Goal: Transaction & Acquisition: Download file/media

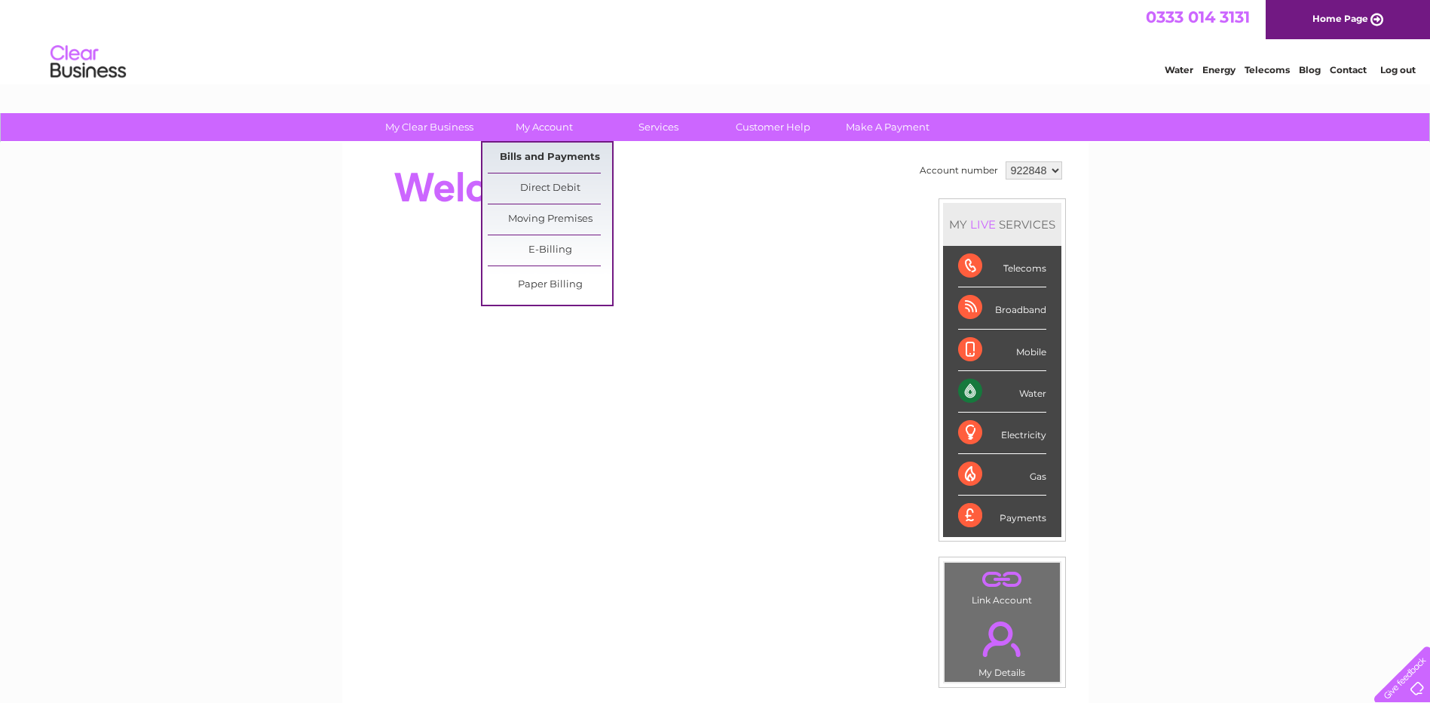
click at [541, 157] on link "Bills and Payments" at bounding box center [550, 157] width 124 height 30
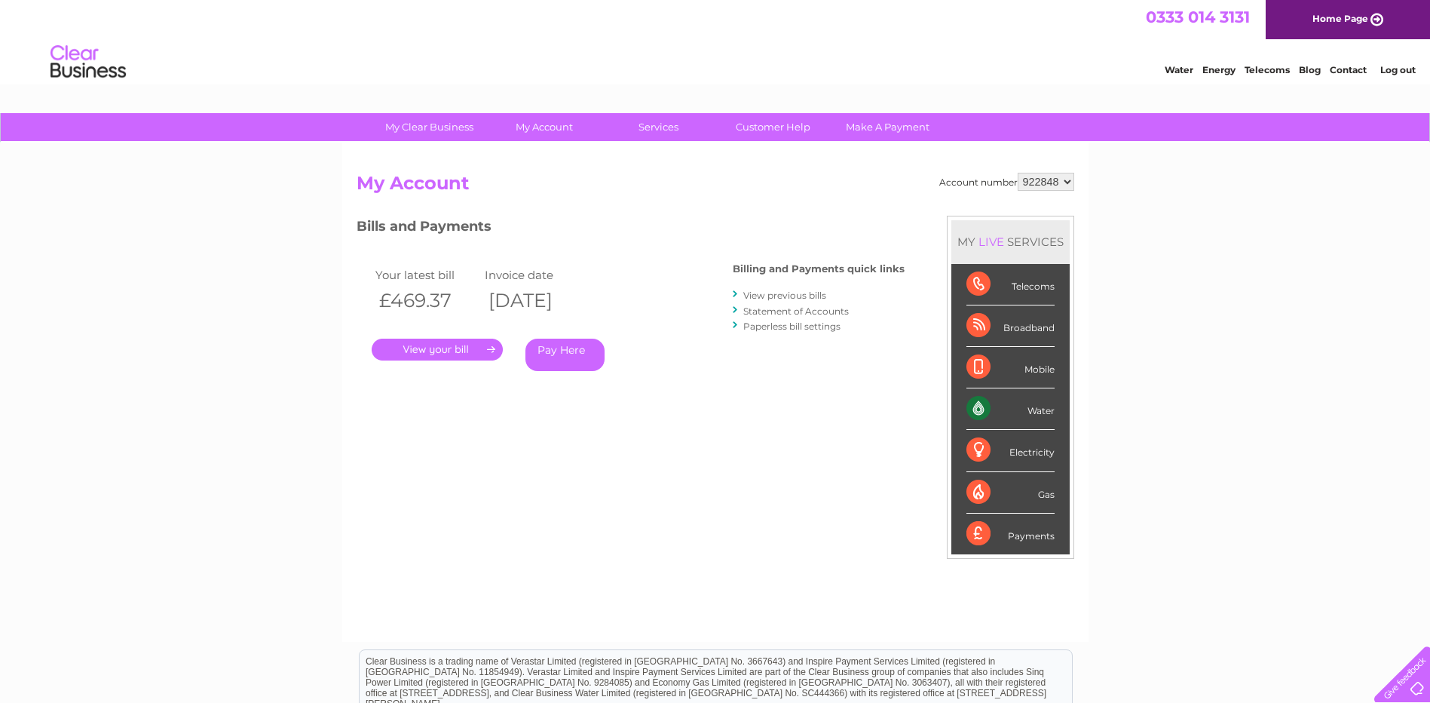
click at [421, 341] on link "." at bounding box center [437, 349] width 131 height 22
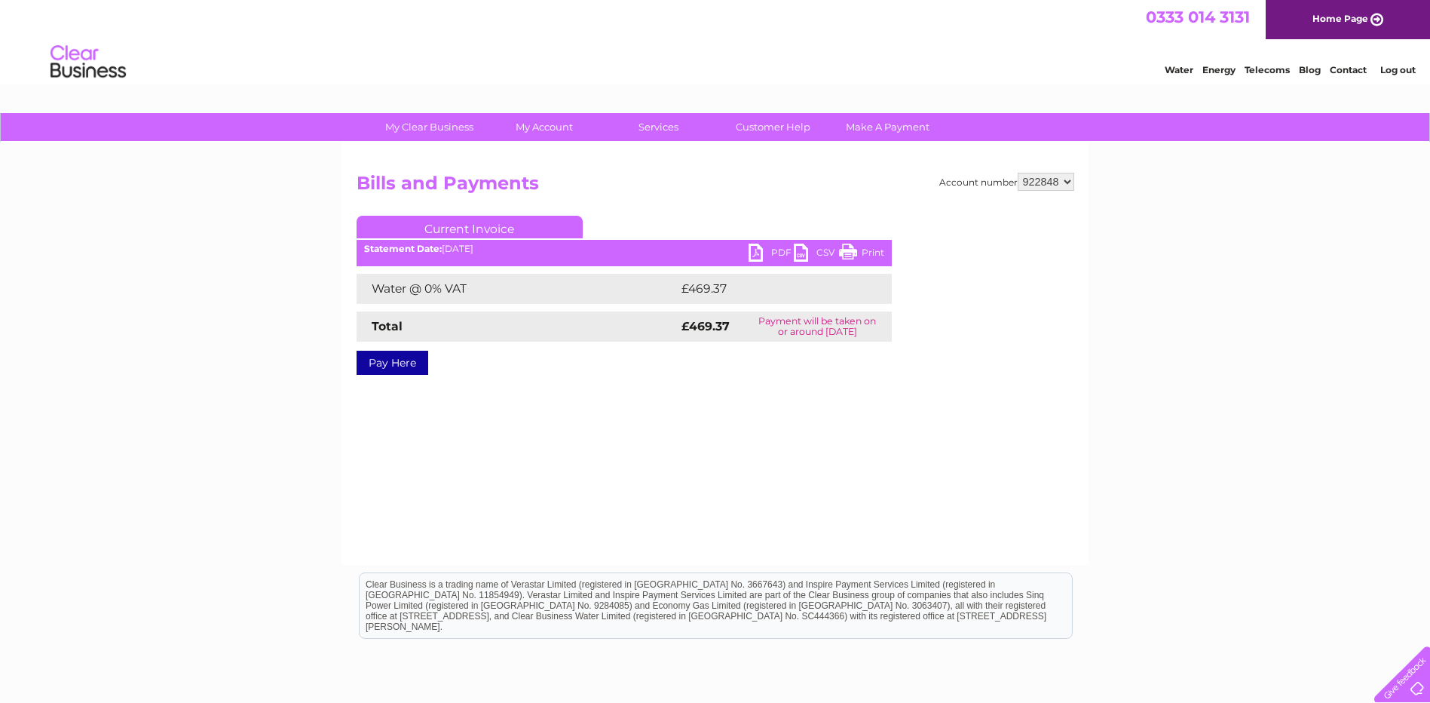
click at [758, 250] on link "PDF" at bounding box center [771, 254] width 45 height 22
